Goal: Register for event/course

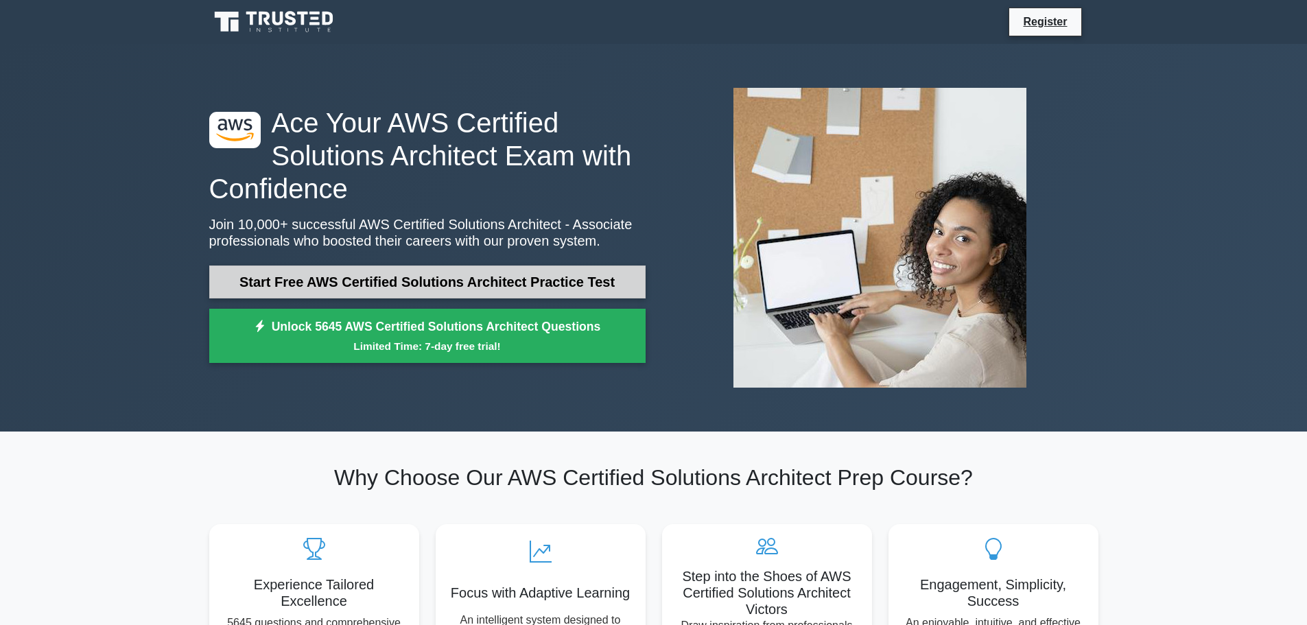
click at [425, 292] on link "Start Free AWS Certified Solutions Architect Practice Test" at bounding box center [427, 282] width 436 height 33
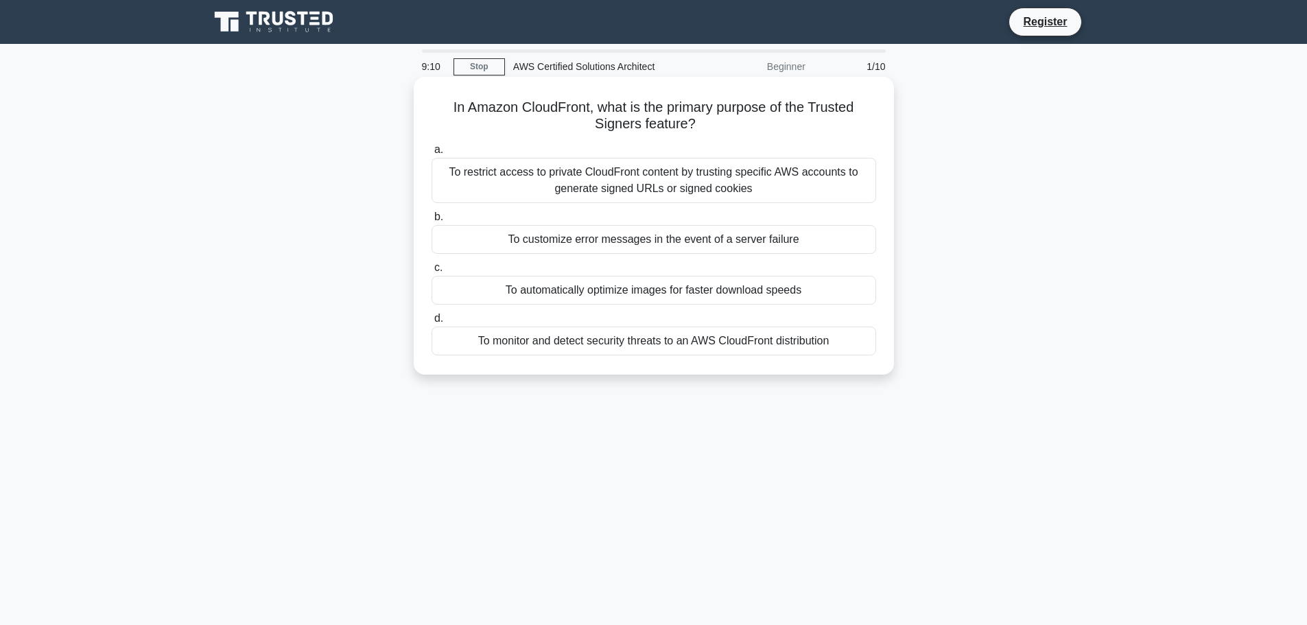
click at [698, 182] on div "To restrict access to private CloudFront content by trusting specific AWS accou…" at bounding box center [654, 180] width 445 height 45
click at [432, 154] on input "a. To restrict access to private CloudFront content by trusting specific AWS ac…" at bounding box center [432, 149] width 0 height 9
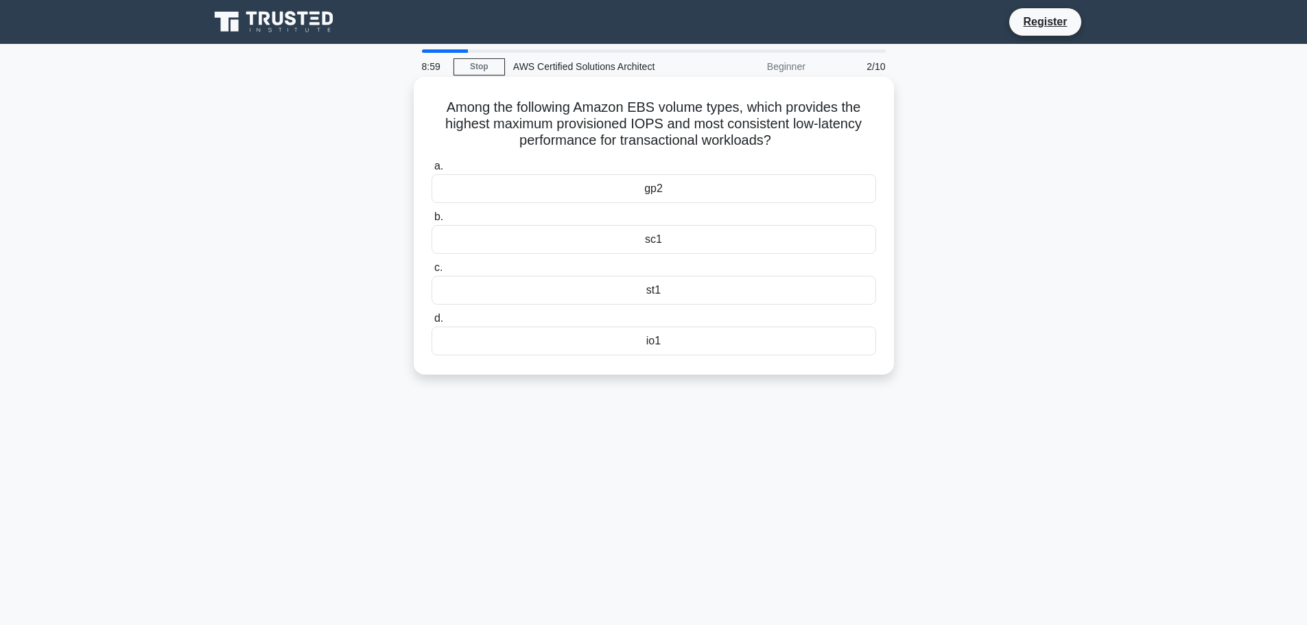
click at [661, 348] on div "io1" at bounding box center [654, 341] width 445 height 29
click at [432, 323] on input "d. io1" at bounding box center [432, 318] width 0 height 9
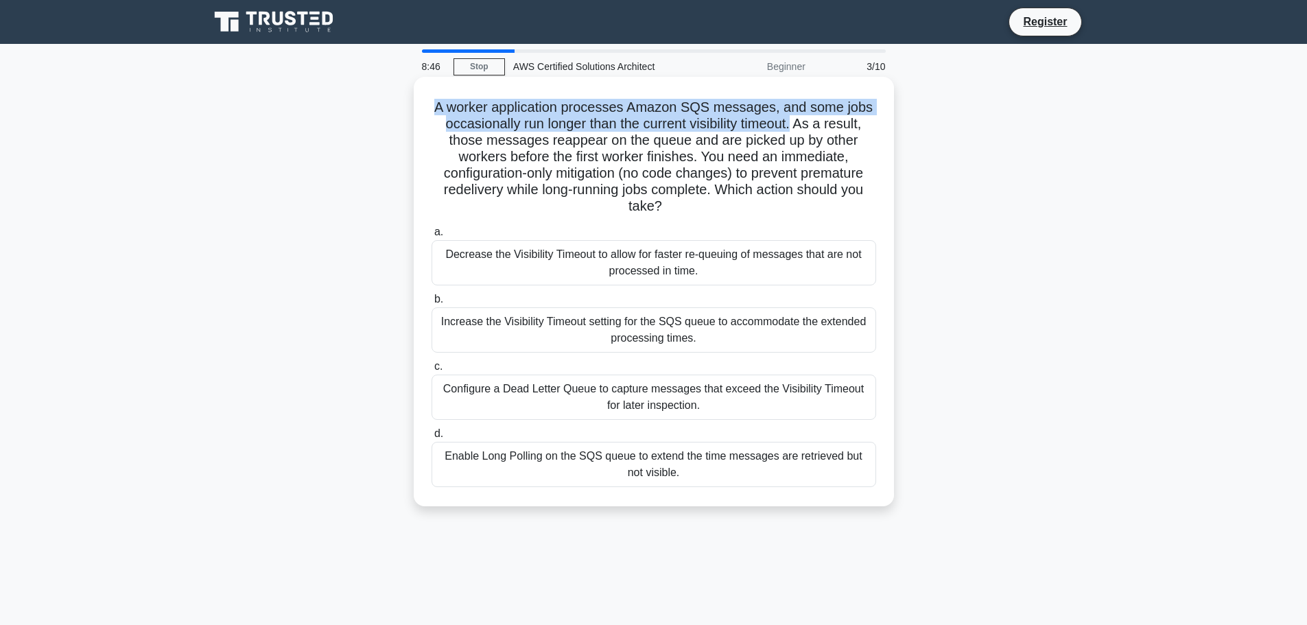
drag, startPoint x: 797, startPoint y: 123, endPoint x: 414, endPoint y: 98, distance: 384.3
click at [414, 98] on div "A worker application processes Amazon SQS messages, and some jobs occasionally …" at bounding box center [654, 292] width 480 height 430
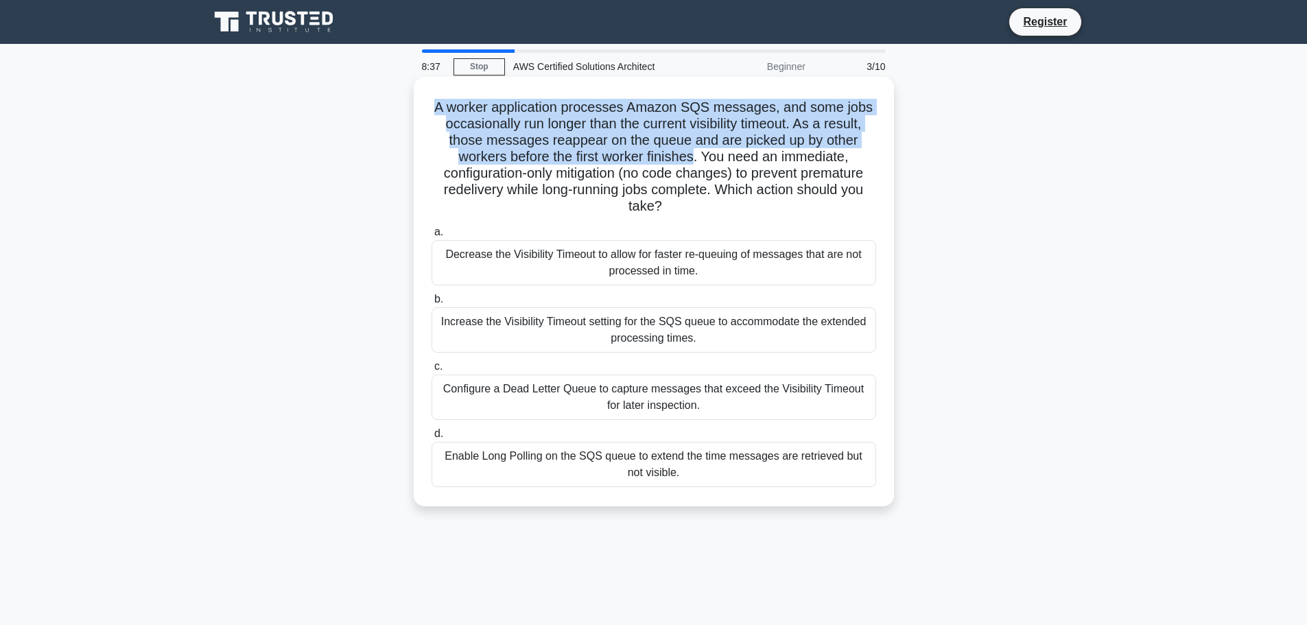
drag, startPoint x: 698, startPoint y: 156, endPoint x: 427, endPoint y: 102, distance: 275.7
click at [427, 102] on div "A worker application processes Amazon SQS messages, and some jobs occasionally …" at bounding box center [653, 291] width 469 height 419
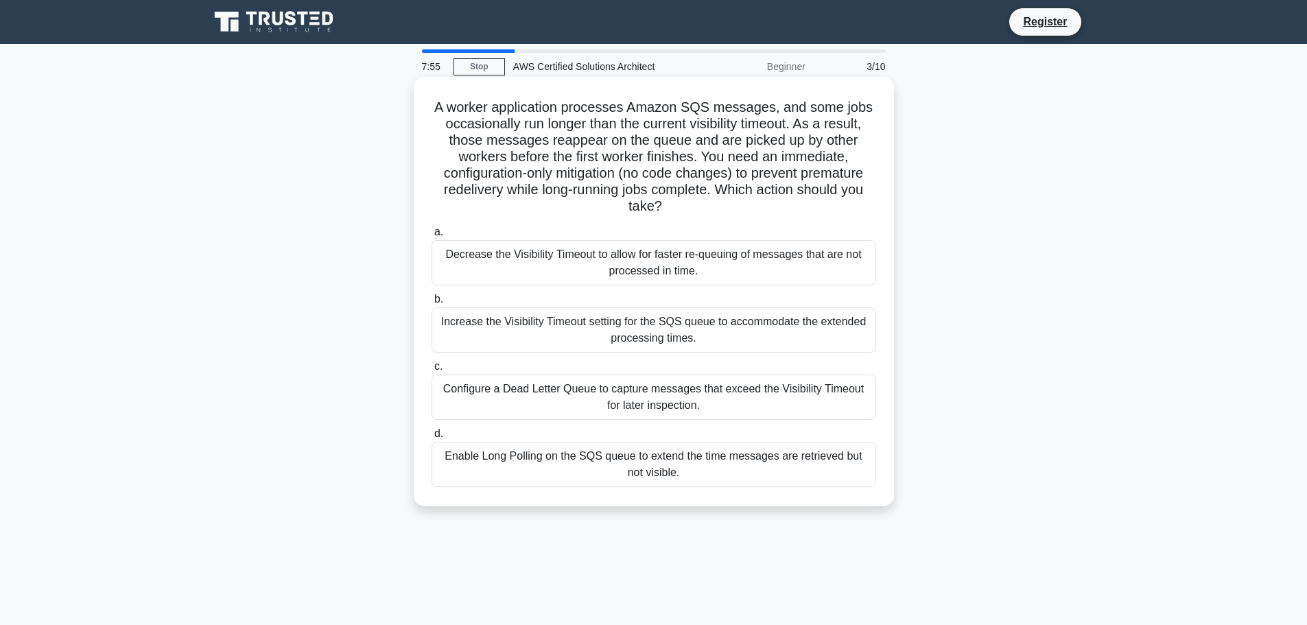
click at [606, 330] on div "Increase the Visibility Timeout setting for the SQS queue to accommodate the ex…" at bounding box center [654, 329] width 445 height 45
click at [432, 304] on input "b. Increase the Visibility Timeout setting for the SQS queue to accommodate the…" at bounding box center [432, 299] width 0 height 9
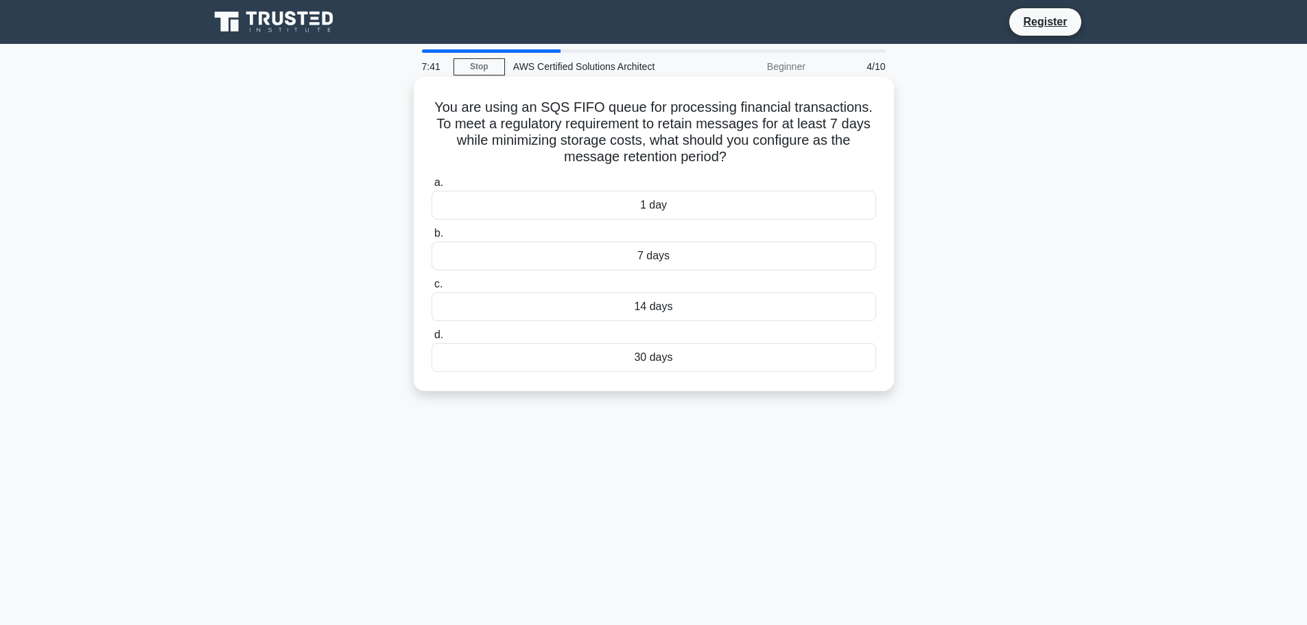
drag, startPoint x: 714, startPoint y: 154, endPoint x: 423, endPoint y: 110, distance: 293.6
click at [423, 110] on div "You are using an SQS FIFO queue for processing financial transactions. To meet …" at bounding box center [653, 233] width 469 height 303
click at [661, 265] on div "7 days" at bounding box center [654, 256] width 445 height 29
click at [432, 238] on input "b. 7 days" at bounding box center [432, 233] width 0 height 9
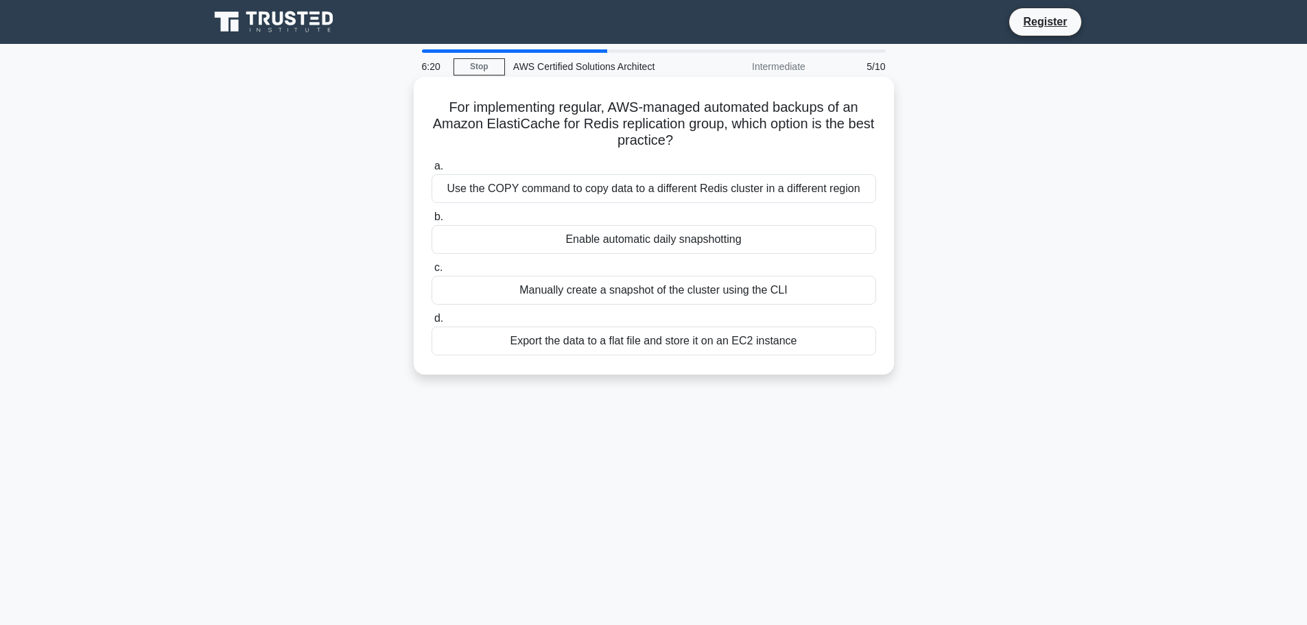
click at [693, 242] on div "Enable automatic daily snapshotting" at bounding box center [654, 239] width 445 height 29
click at [432, 222] on input "b. Enable automatic daily snapshotting" at bounding box center [432, 217] width 0 height 9
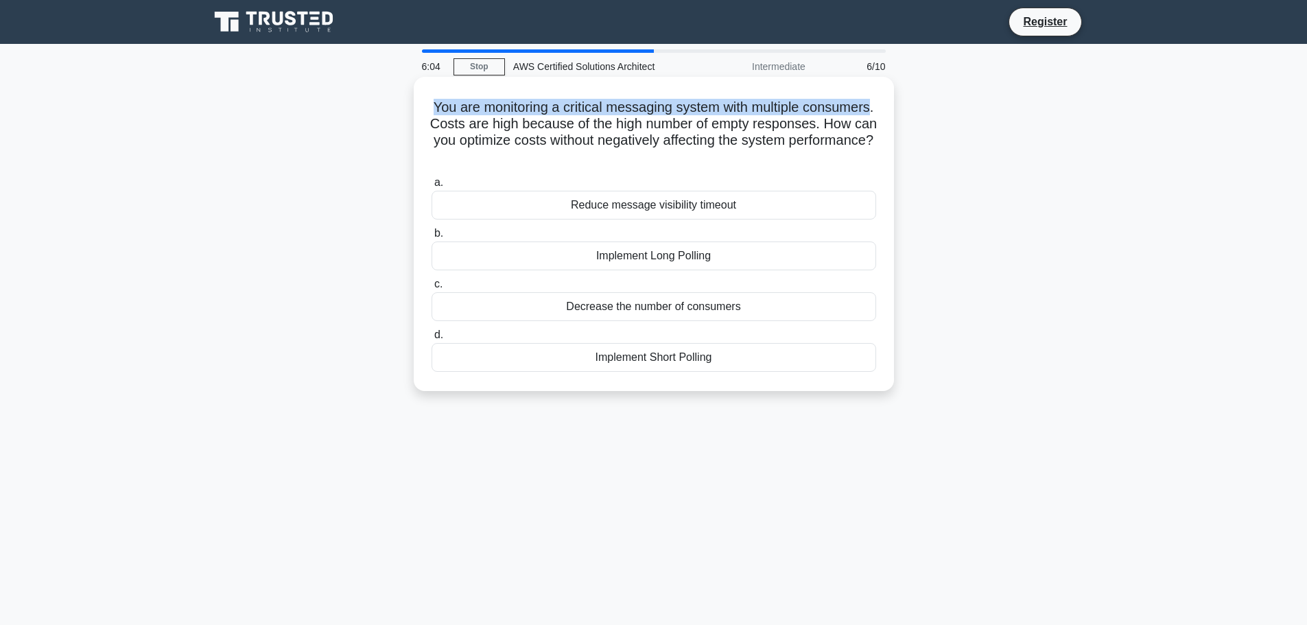
drag, startPoint x: 466, startPoint y: 106, endPoint x: 517, endPoint y: 131, distance: 57.4
click at [517, 131] on h5 "You are monitoring a critical messaging system with multiple consumers. Costs a…" at bounding box center [653, 132] width 447 height 67
drag, startPoint x: 498, startPoint y: 141, endPoint x: 881, endPoint y: 150, distance: 383.0
click at [881, 150] on div "You are monitoring a critical messaging system with multiple consumers. Costs a…" at bounding box center [653, 233] width 469 height 303
click at [652, 362] on div "Implement Short Polling" at bounding box center [654, 357] width 445 height 29
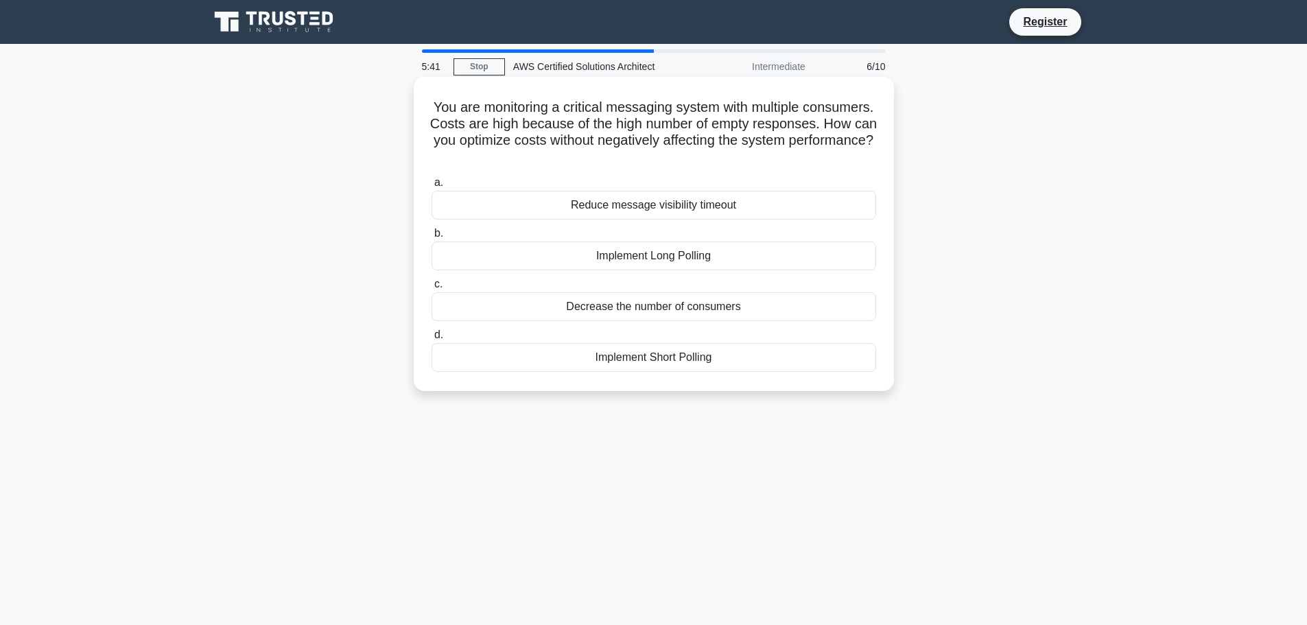
click at [432, 340] on input "d. Implement Short Polling" at bounding box center [432, 335] width 0 height 9
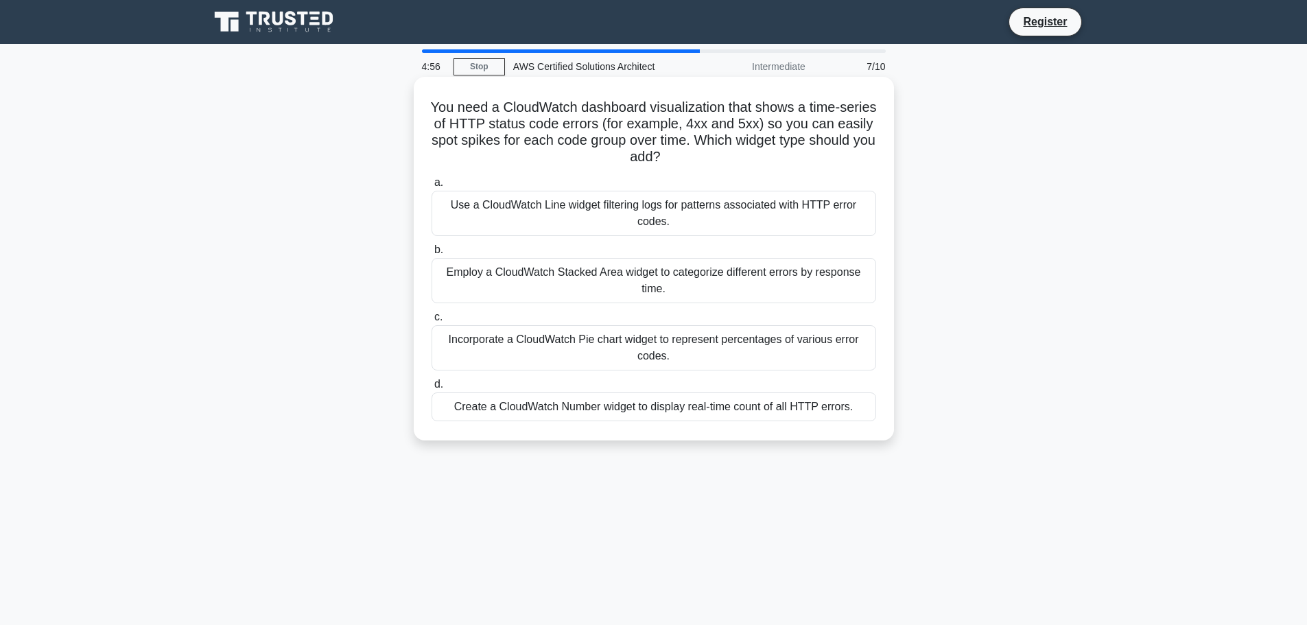
click at [681, 412] on div "Create a CloudWatch Number widget to display real-time count of all HTTP errors." at bounding box center [654, 406] width 445 height 29
click at [432, 389] on input "d. Create a CloudWatch Number widget to display real-time count of all HTTP err…" at bounding box center [432, 384] width 0 height 9
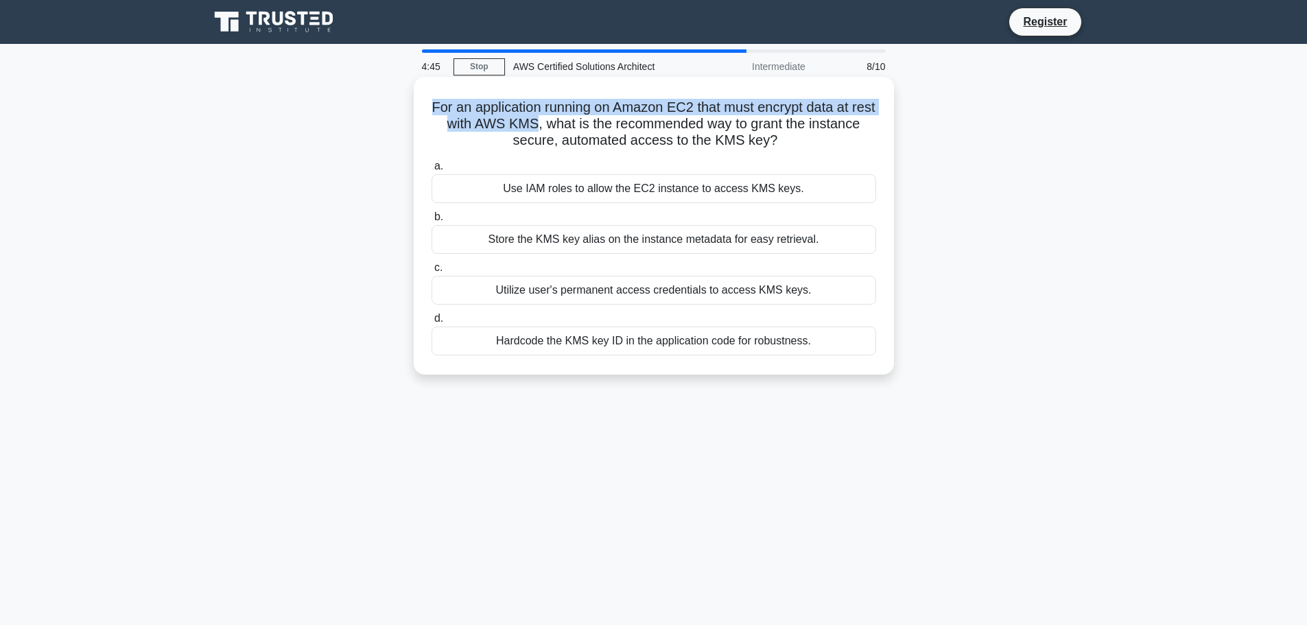
drag, startPoint x: 574, startPoint y: 123, endPoint x: 434, endPoint y: 102, distance: 141.5
click at [434, 102] on h5 "For an application running on Amazon EC2 that must encrypt data at rest with AW…" at bounding box center [653, 124] width 447 height 51
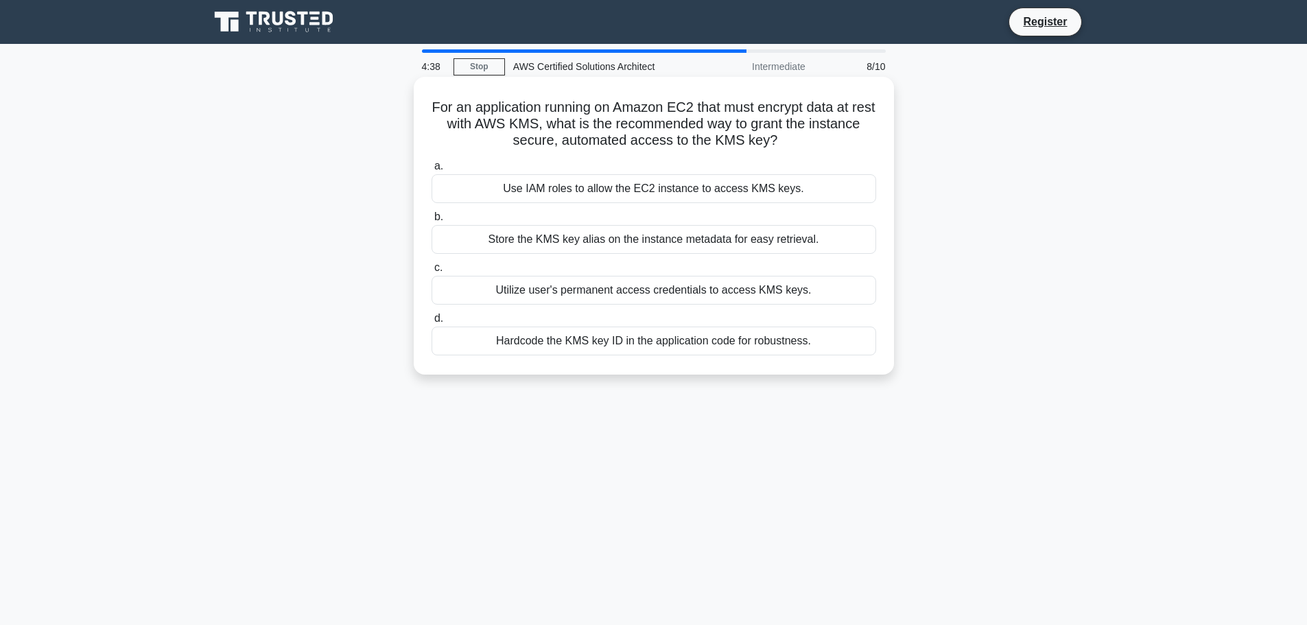
drag, startPoint x: 809, startPoint y: 132, endPoint x: 434, endPoint y: 103, distance: 376.5
click at [434, 103] on h5 "For an application running on Amazon EC2 that must encrypt data at rest with AW…" at bounding box center [653, 124] width 447 height 51
click at [639, 191] on div "Use IAM roles to allow the EC2 instance to access KMS keys." at bounding box center [654, 188] width 445 height 29
click at [432, 171] on input "a. Use IAM roles to allow the EC2 instance to access KMS keys." at bounding box center [432, 166] width 0 height 9
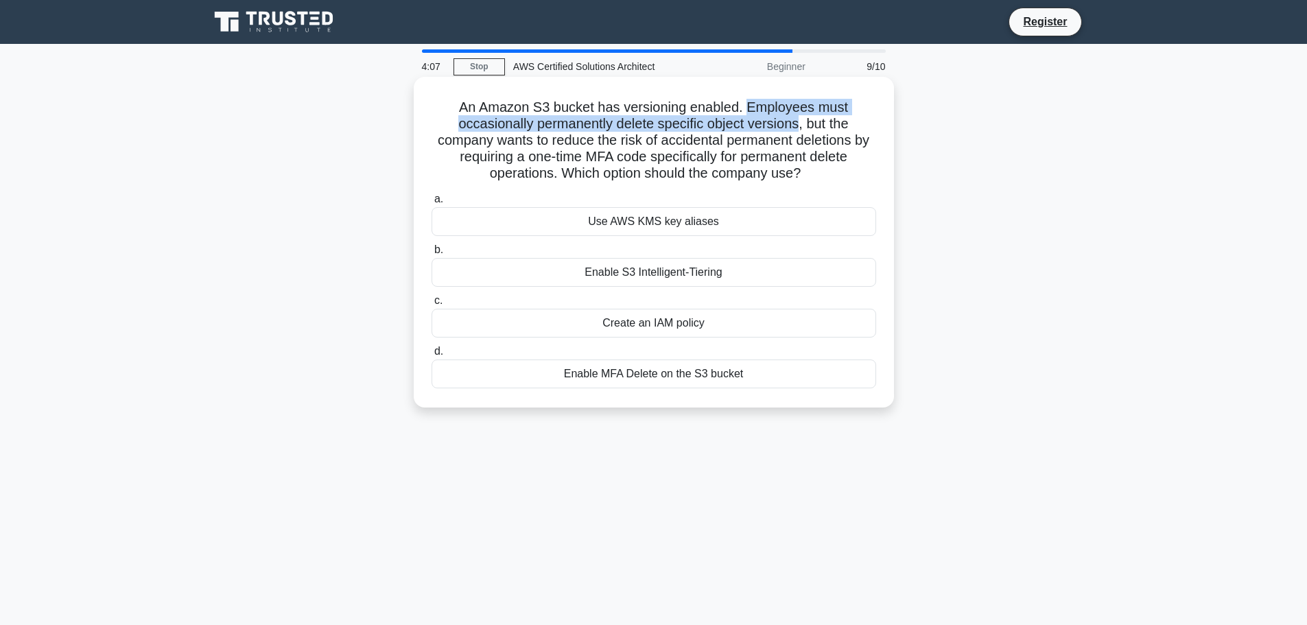
drag, startPoint x: 801, startPoint y: 122, endPoint x: 747, endPoint y: 108, distance: 56.6
click at [747, 108] on h5 "An Amazon S3 bucket has versioning enabled. Employees must occasionally permane…" at bounding box center [653, 141] width 447 height 84
click at [659, 383] on div "Enable MFA Delete on the S3 bucket" at bounding box center [654, 374] width 445 height 29
click at [432, 356] on input "d. Enable MFA Delete on the S3 bucket" at bounding box center [432, 351] width 0 height 9
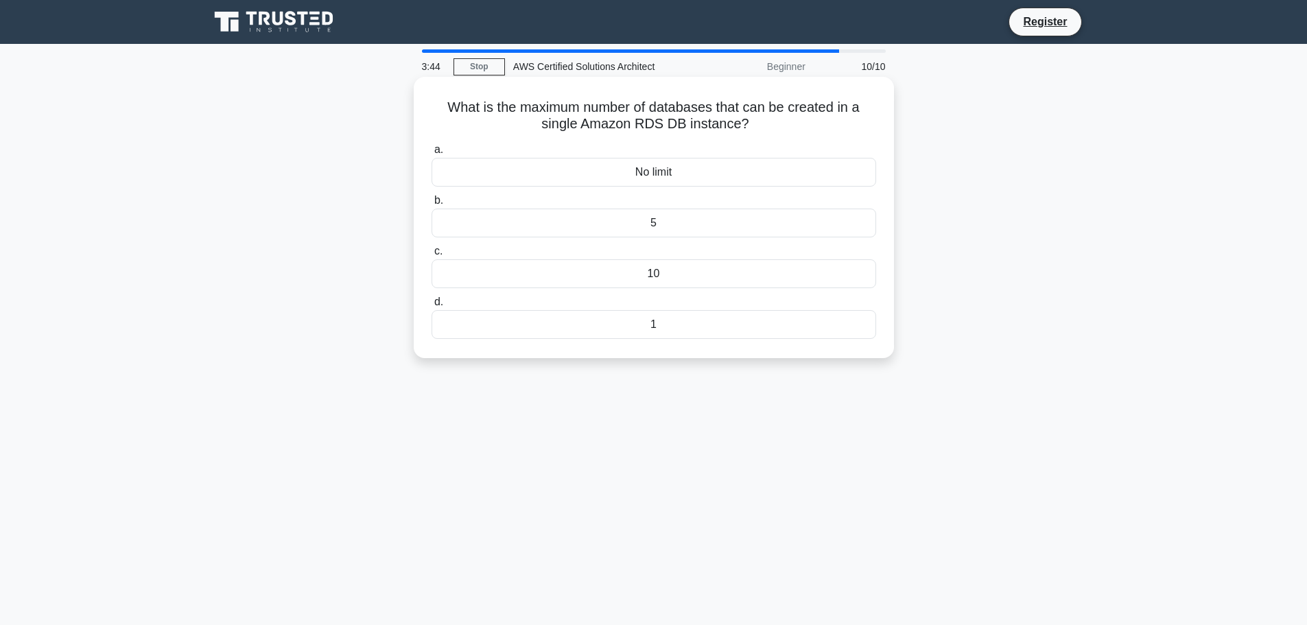
click at [662, 225] on div "5" at bounding box center [654, 223] width 445 height 29
click at [432, 205] on input "b. 5" at bounding box center [432, 200] width 0 height 9
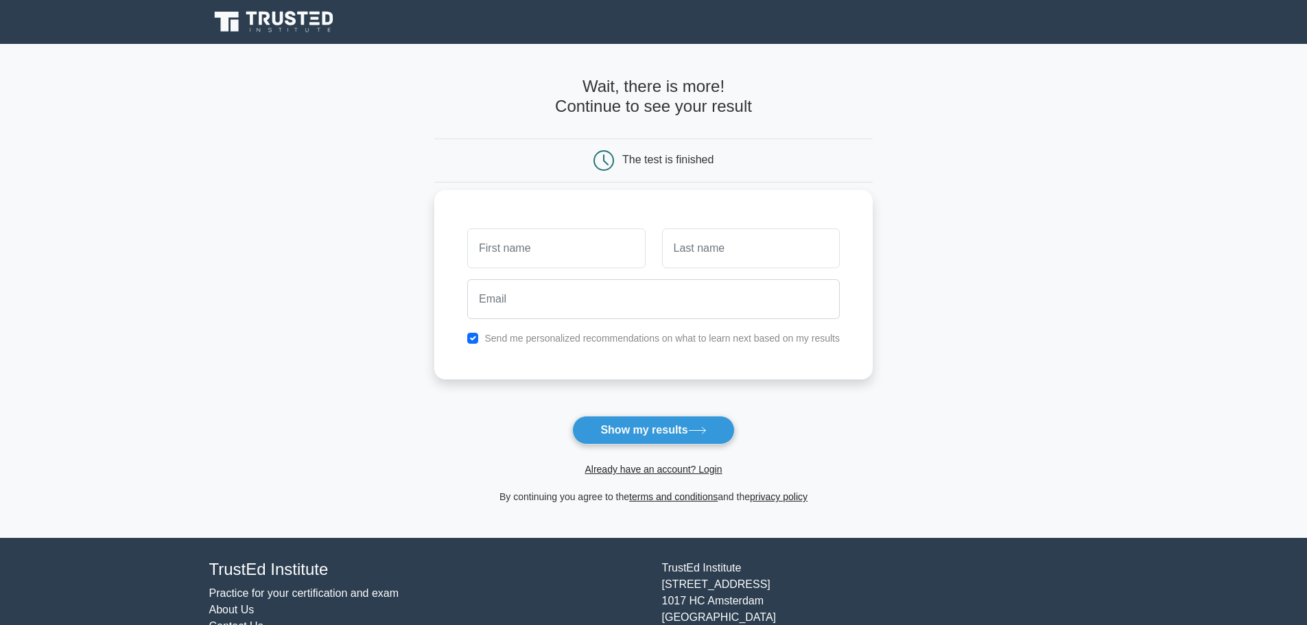
click at [564, 251] on input "text" at bounding box center [556, 248] width 178 height 40
type input "[PERSON_NAME]"
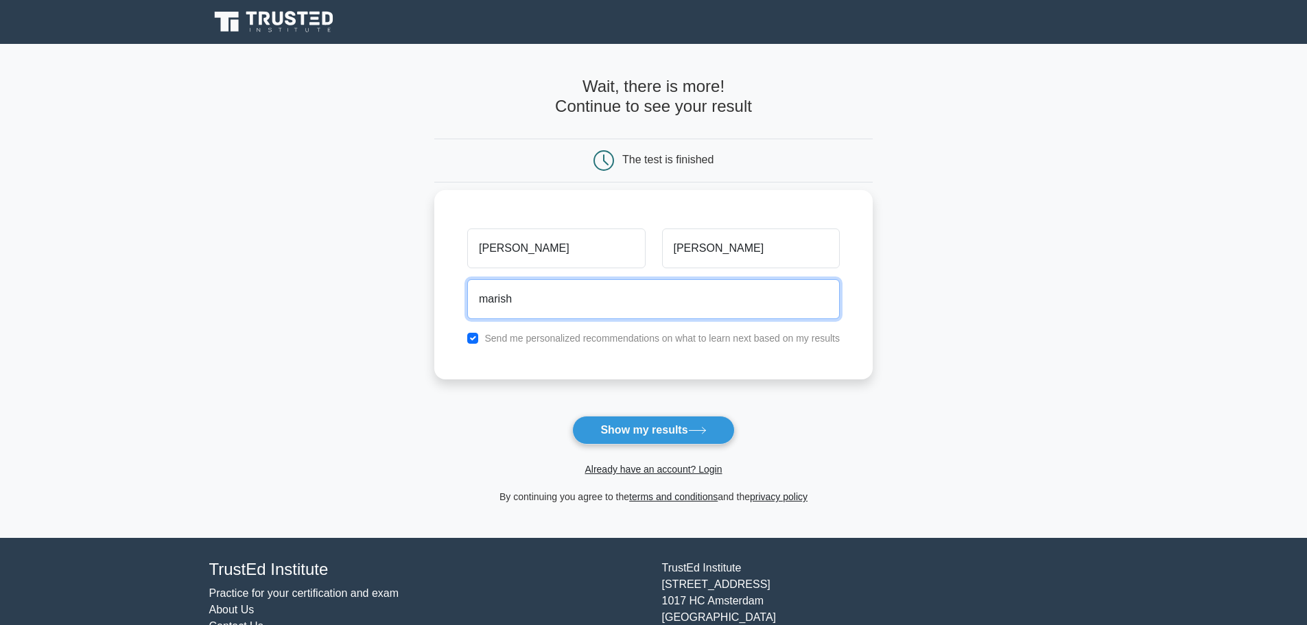
type input "[EMAIL_ADDRESS][DOMAIN_NAME]"
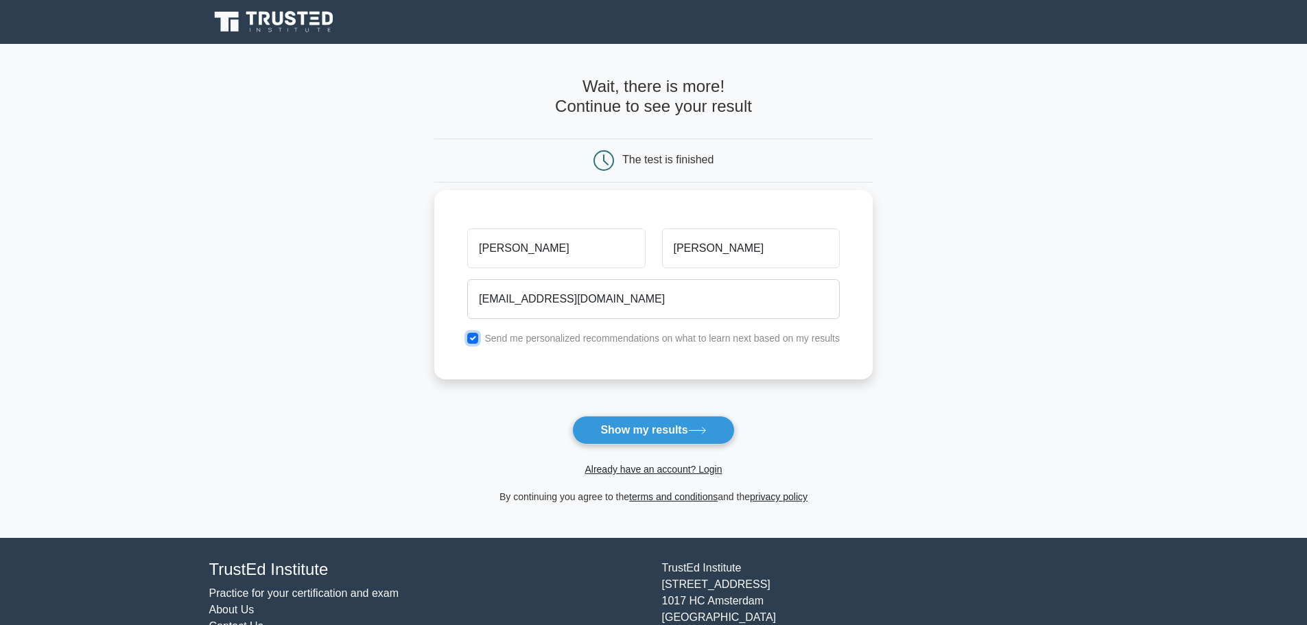
click at [478, 338] on input "checkbox" at bounding box center [472, 338] width 11 height 11
checkbox input "false"
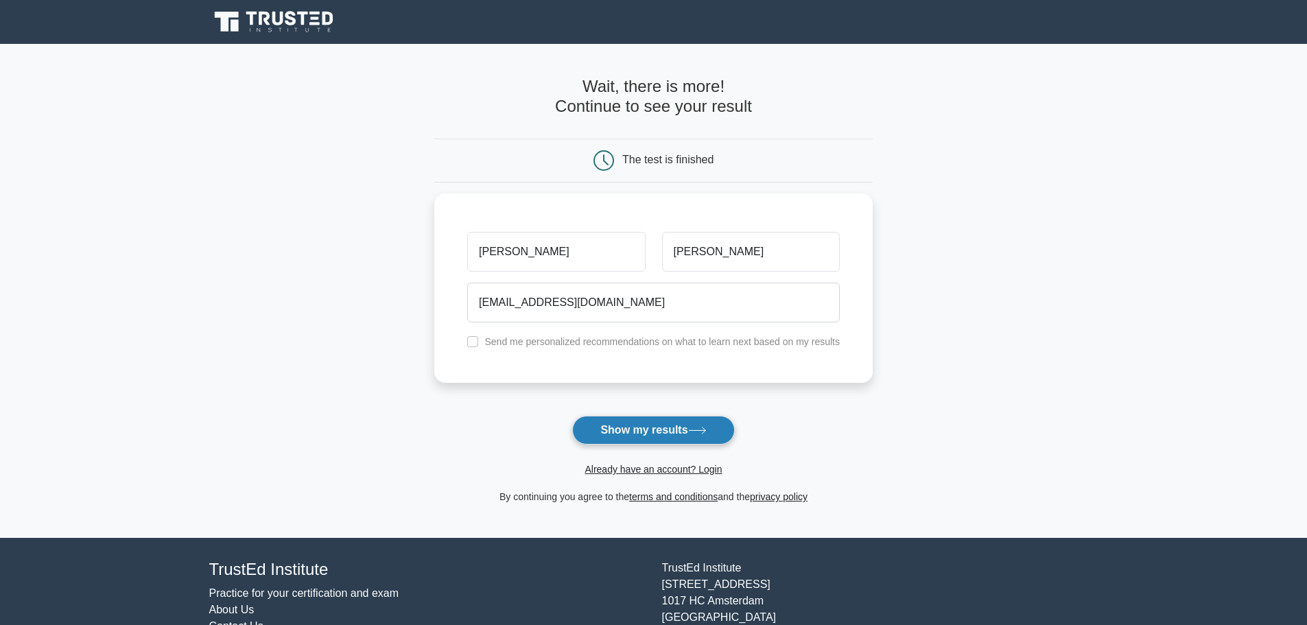
click at [673, 438] on button "Show my results" at bounding box center [653, 430] width 162 height 29
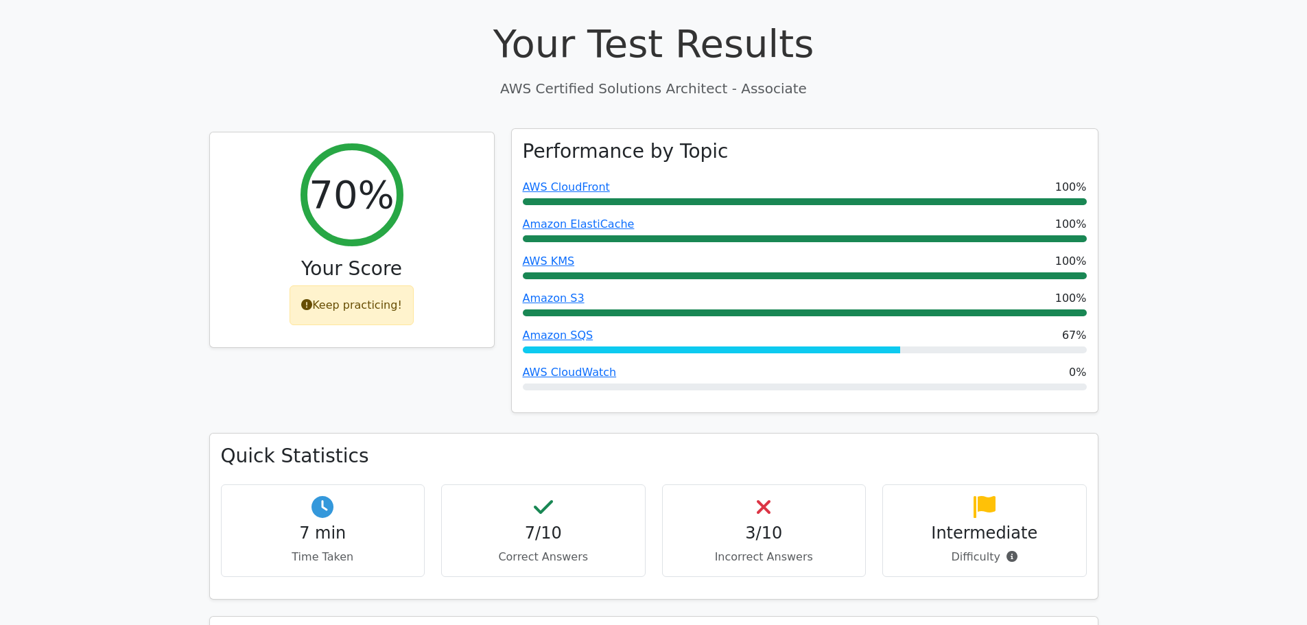
scroll to position [480, 0]
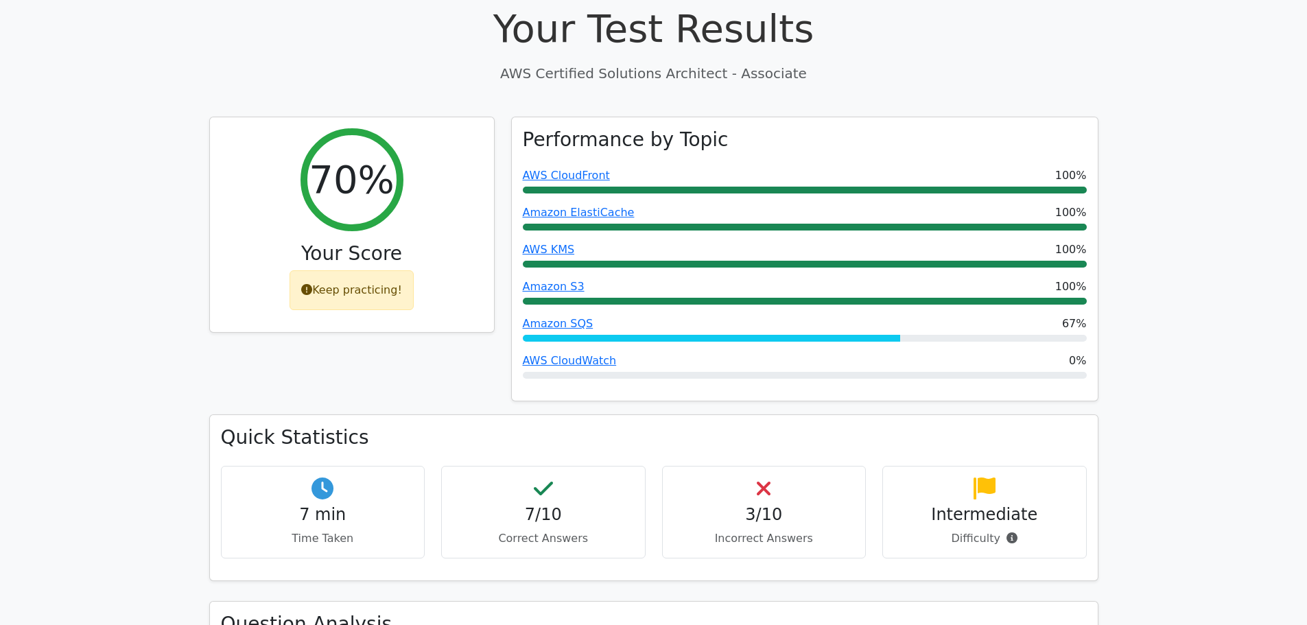
click at [757, 466] on div "3/10 Incorrect Answers" at bounding box center [764, 512] width 204 height 93
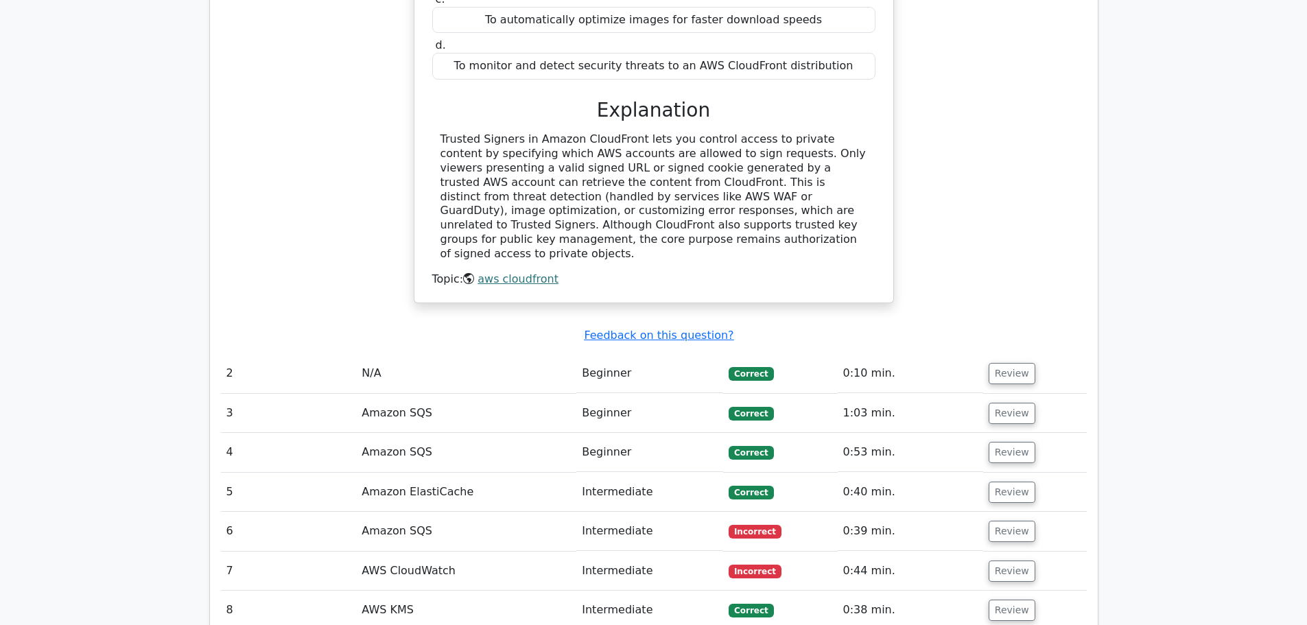
scroll to position [1441, 0]
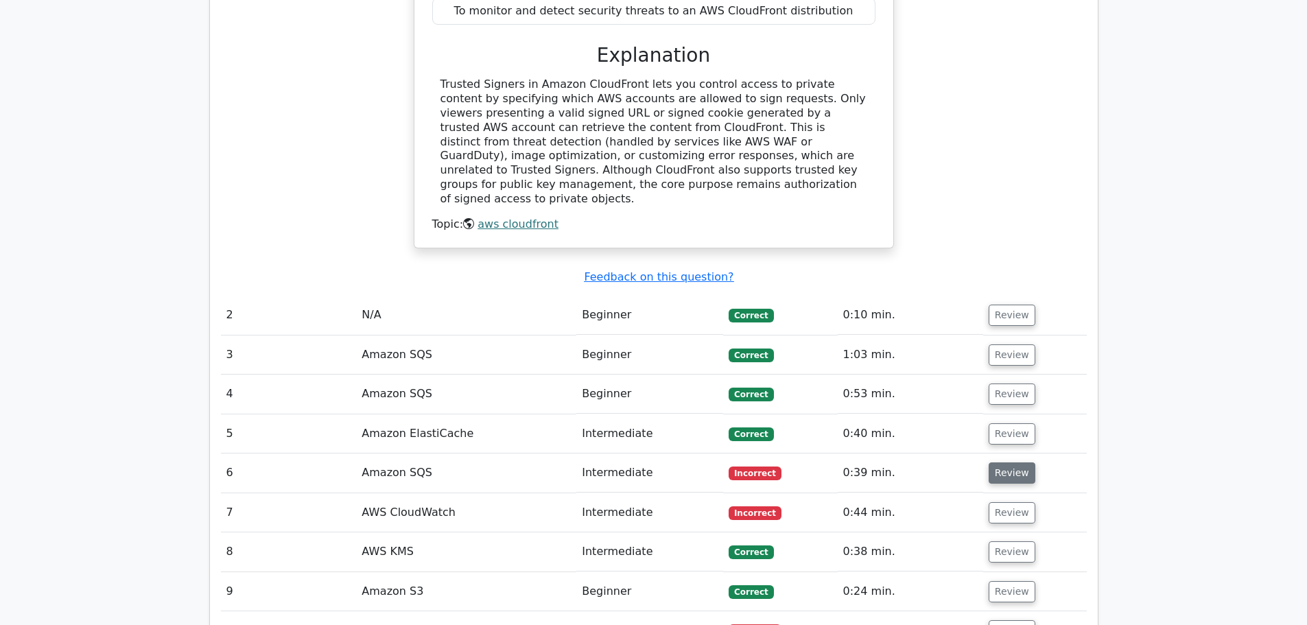
click at [1009, 462] on button "Review" at bounding box center [1012, 472] width 47 height 21
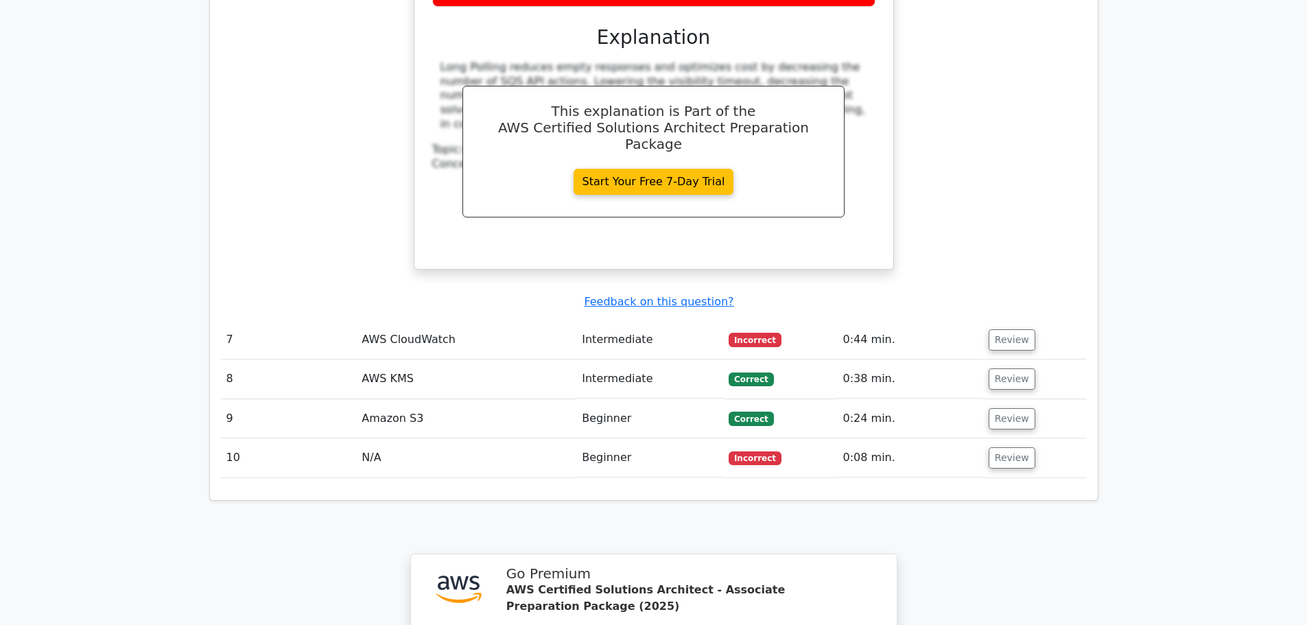
scroll to position [2401, 0]
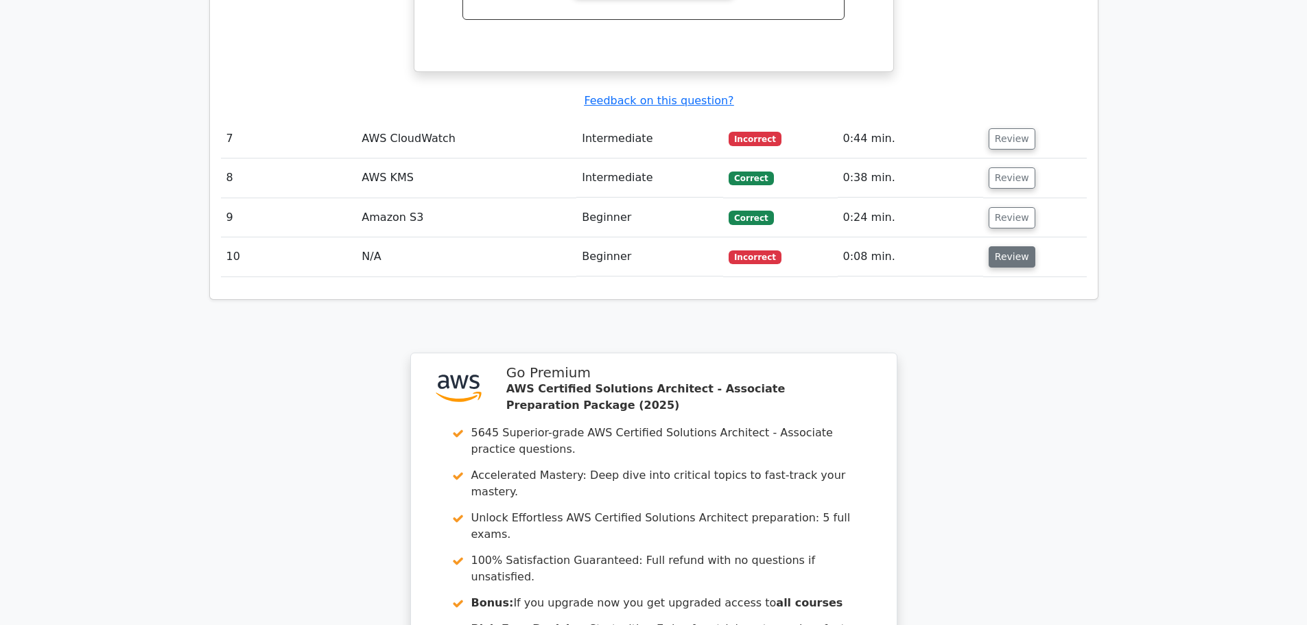
click at [1009, 246] on button "Review" at bounding box center [1012, 256] width 47 height 21
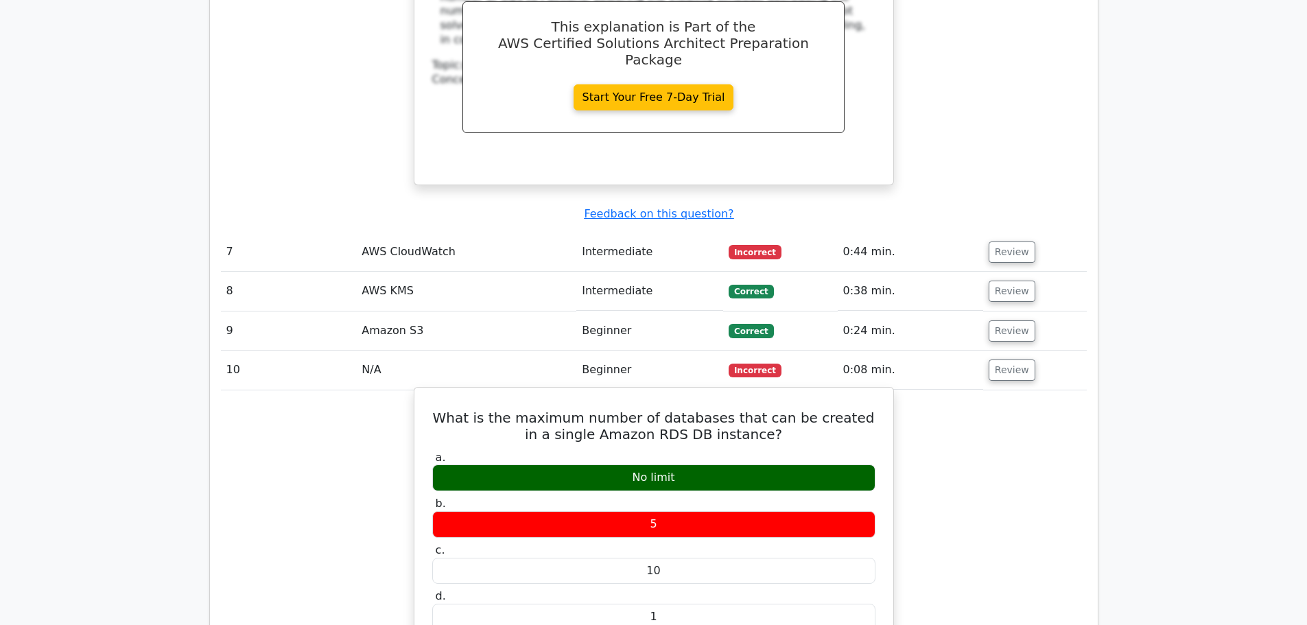
scroll to position [2264, 0]
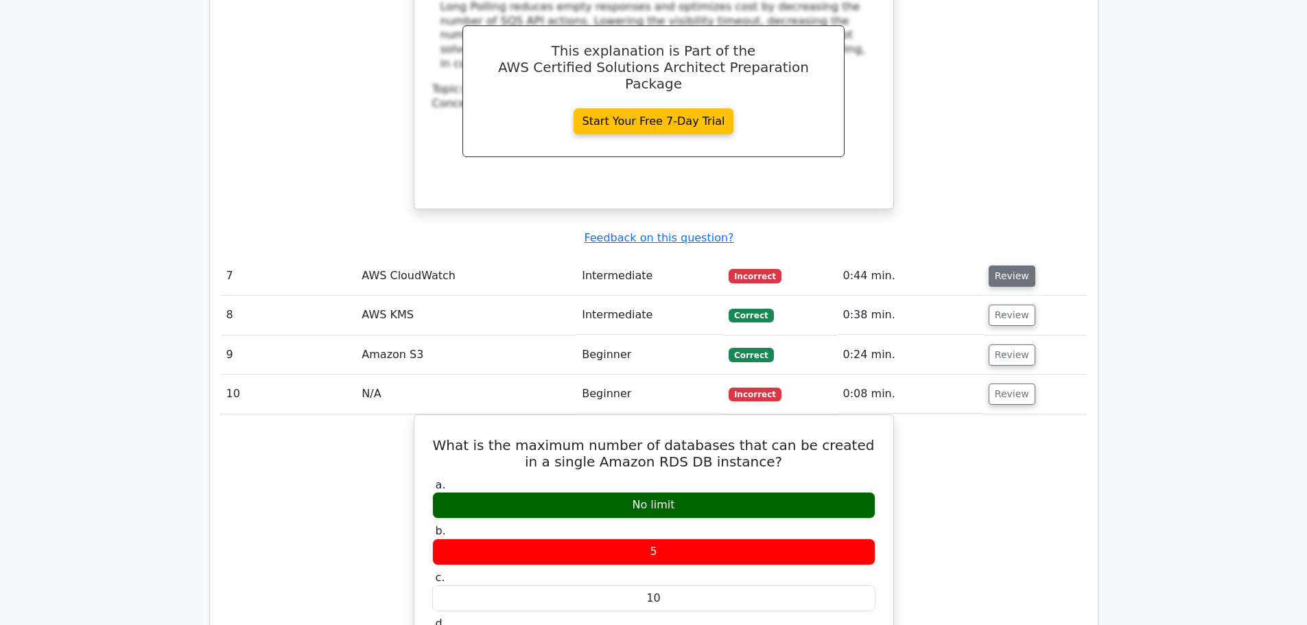
click at [1011, 266] on button "Review" at bounding box center [1012, 276] width 47 height 21
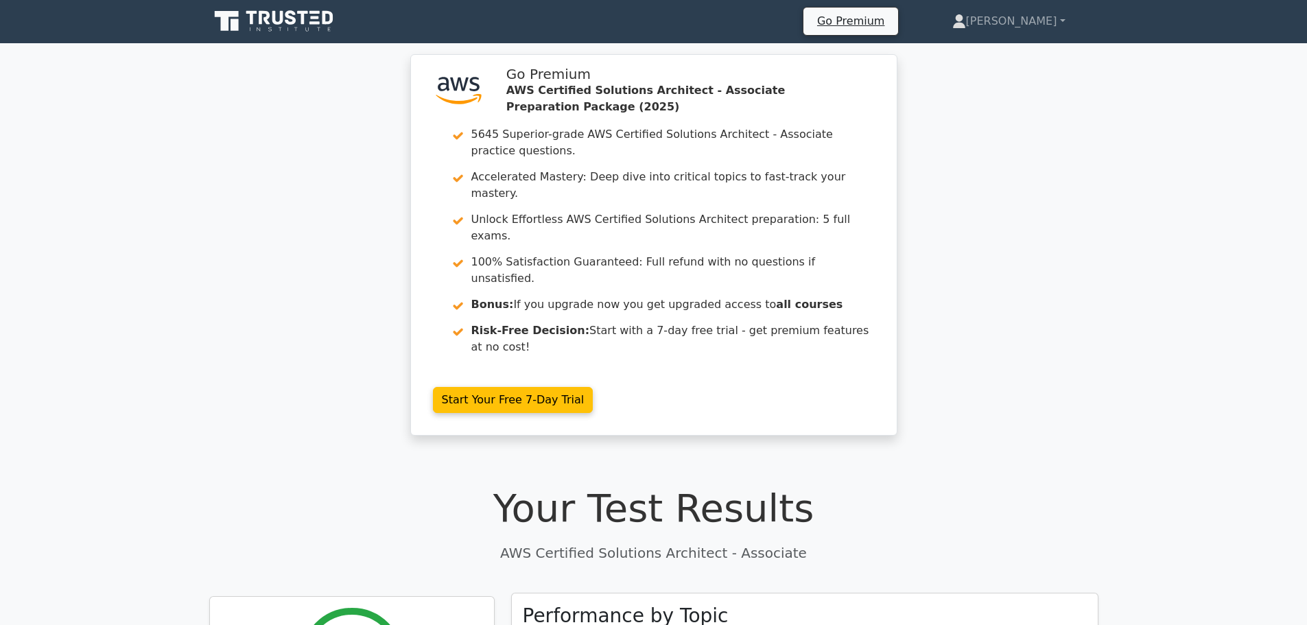
scroll to position [0, 0]
